Goal: Task Accomplishment & Management: Use online tool/utility

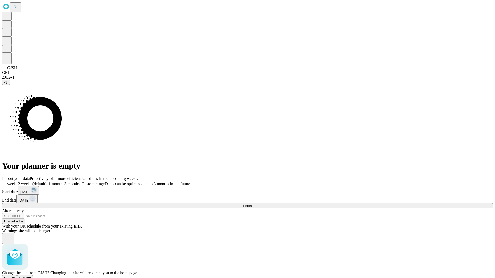
click at [31, 276] on span "Confirm" at bounding box center [25, 278] width 12 height 4
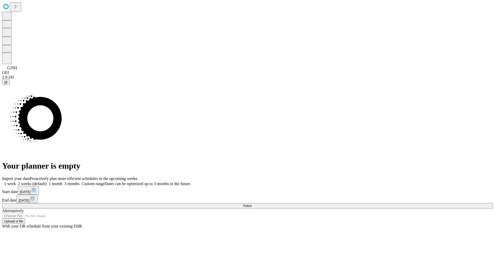
click at [62, 182] on label "1 month" at bounding box center [55, 184] width 16 height 4
click at [251, 204] on span "Fetch" at bounding box center [247, 206] width 9 height 4
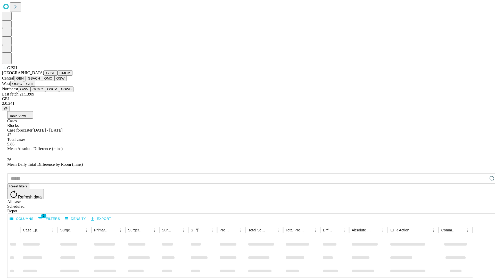
click at [57, 76] on button "GMCM" at bounding box center [64, 72] width 15 height 5
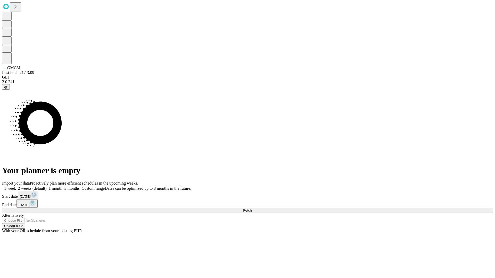
click at [62, 186] on label "1 month" at bounding box center [55, 188] width 16 height 4
click at [251, 209] on span "Fetch" at bounding box center [247, 211] width 9 height 4
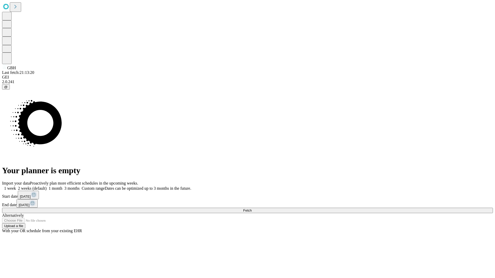
click at [62, 186] on label "1 month" at bounding box center [55, 188] width 16 height 4
click at [251, 209] on span "Fetch" at bounding box center [247, 211] width 9 height 4
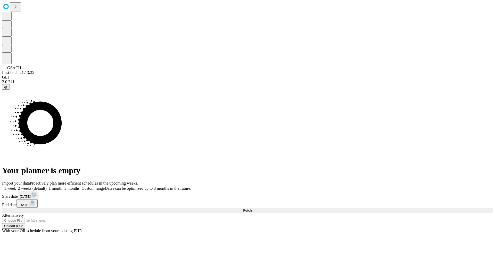
click at [62, 186] on label "1 month" at bounding box center [55, 188] width 16 height 4
click at [251, 209] on span "Fetch" at bounding box center [247, 211] width 9 height 4
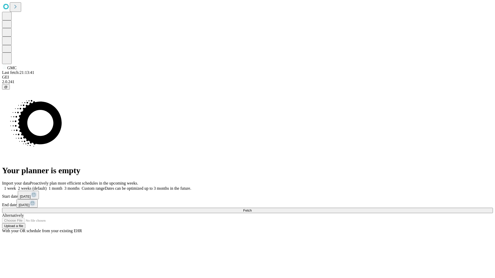
click at [62, 186] on label "1 month" at bounding box center [55, 188] width 16 height 4
click at [251, 209] on span "Fetch" at bounding box center [247, 211] width 9 height 4
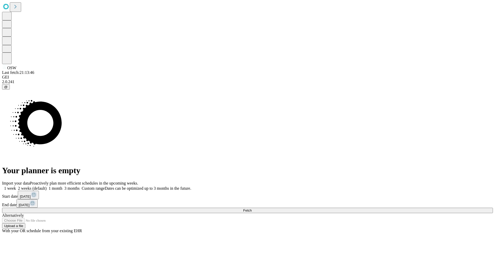
click at [62, 186] on label "1 month" at bounding box center [55, 188] width 16 height 4
click at [251, 209] on span "Fetch" at bounding box center [247, 211] width 9 height 4
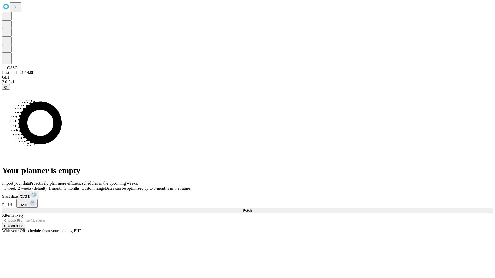
click at [62, 186] on label "1 month" at bounding box center [55, 188] width 16 height 4
click at [251, 209] on span "Fetch" at bounding box center [247, 211] width 9 height 4
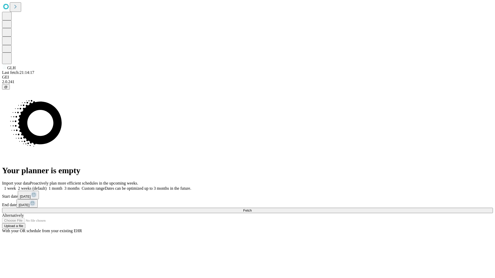
click at [251, 209] on span "Fetch" at bounding box center [247, 211] width 9 height 4
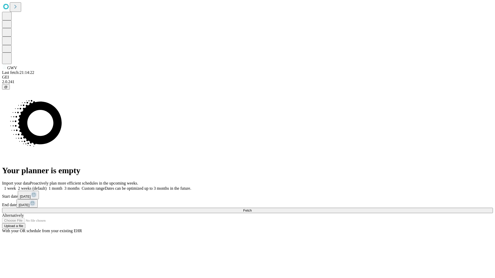
click at [251, 209] on span "Fetch" at bounding box center [247, 211] width 9 height 4
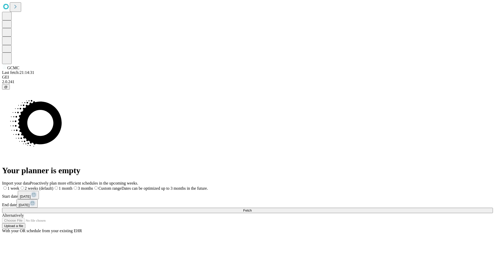
click at [251, 209] on span "Fetch" at bounding box center [247, 211] width 9 height 4
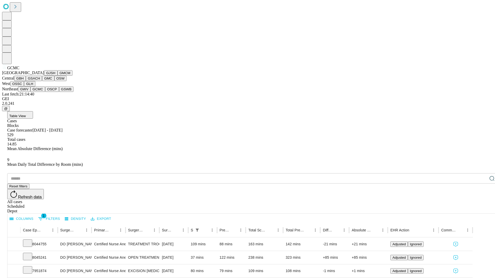
click at [45, 92] on button "OSCP" at bounding box center [52, 89] width 14 height 5
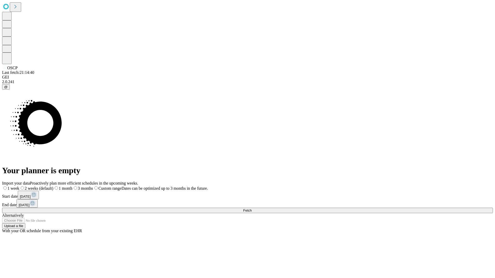
click at [72, 186] on label "1 month" at bounding box center [62, 188] width 19 height 4
click at [251, 209] on span "Fetch" at bounding box center [247, 211] width 9 height 4
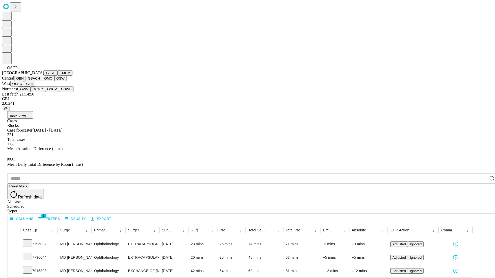
click at [59, 92] on button "GSWB" at bounding box center [66, 89] width 15 height 5
